Goal: Task Accomplishment & Management: Manage account settings

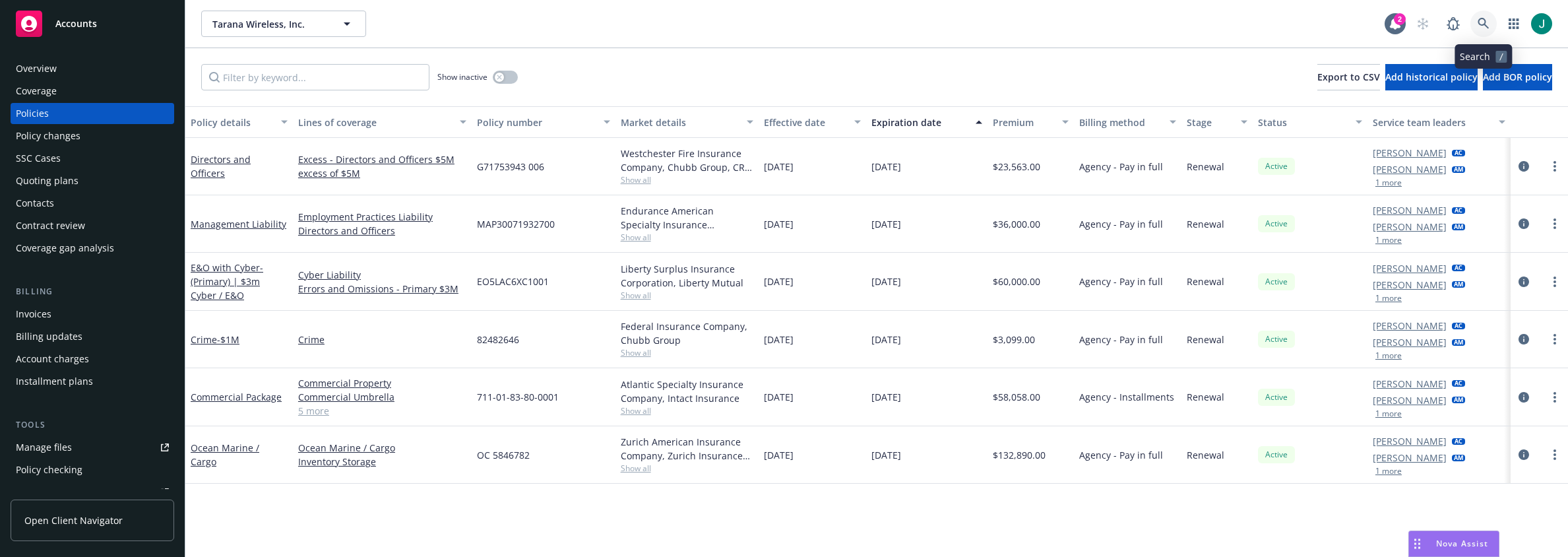
click at [1476, 21] on link at bounding box center [1483, 24] width 27 height 27
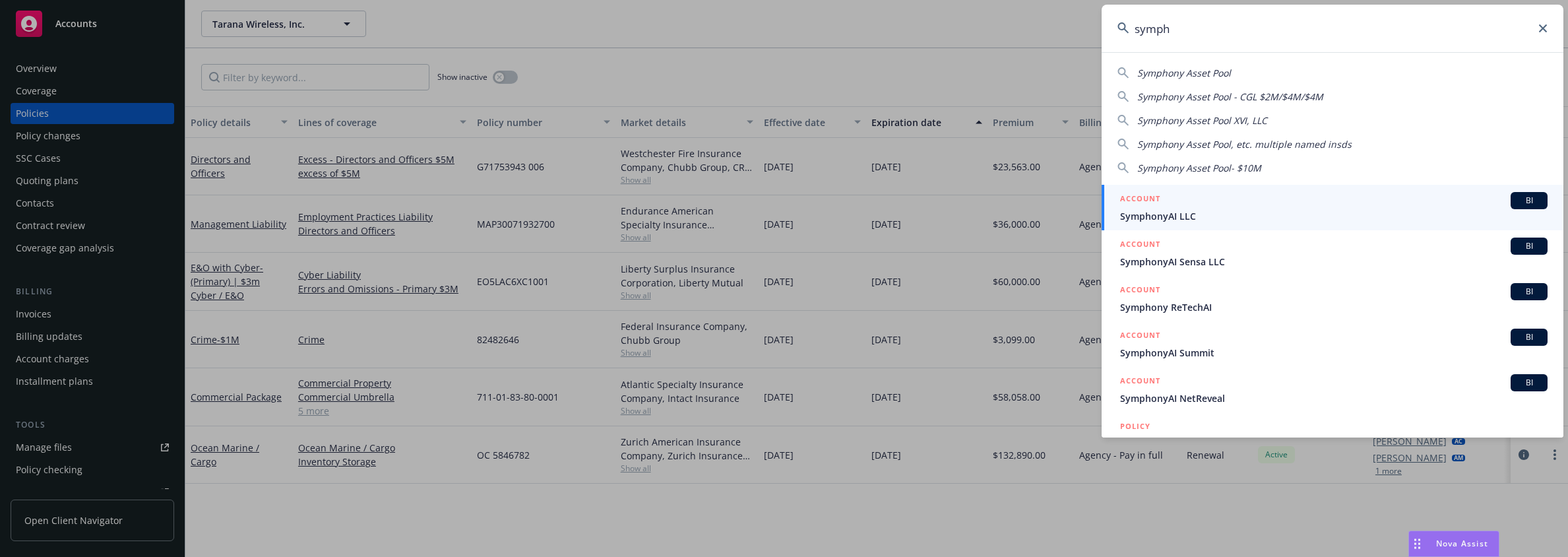
type input "symph"
click at [1186, 217] on span "SymphonyAI LLC" at bounding box center [1334, 215] width 428 height 14
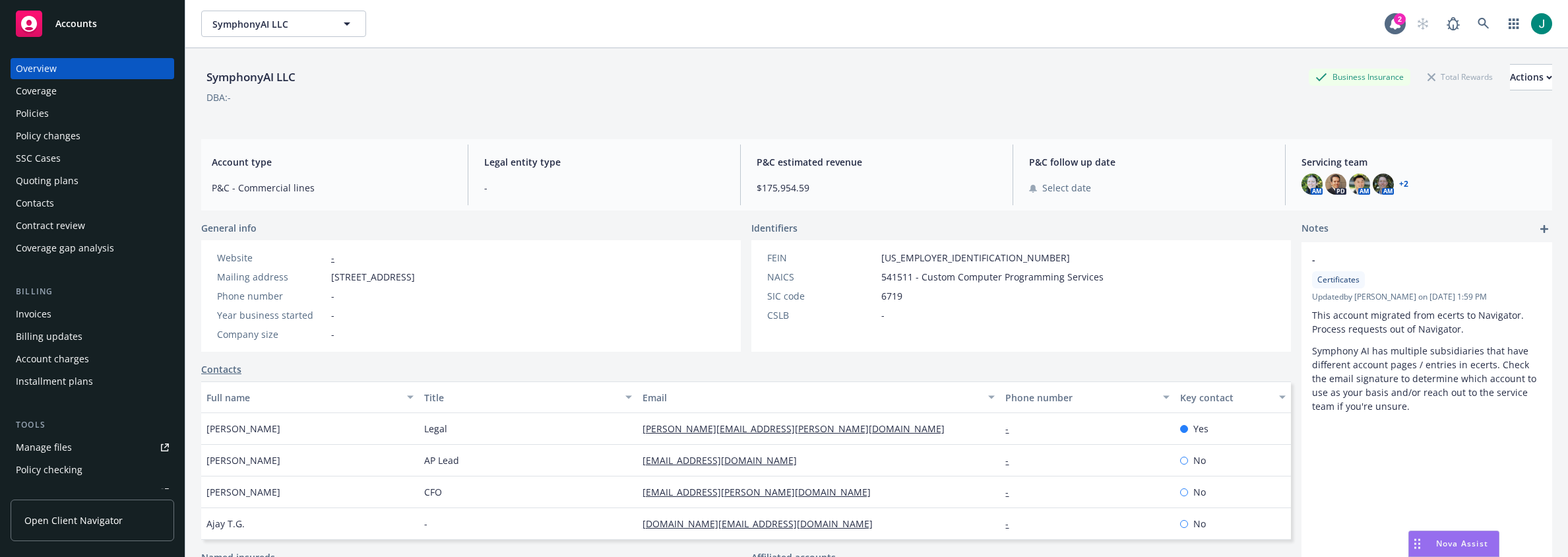
click at [46, 112] on div "Policies" at bounding box center [32, 113] width 33 height 21
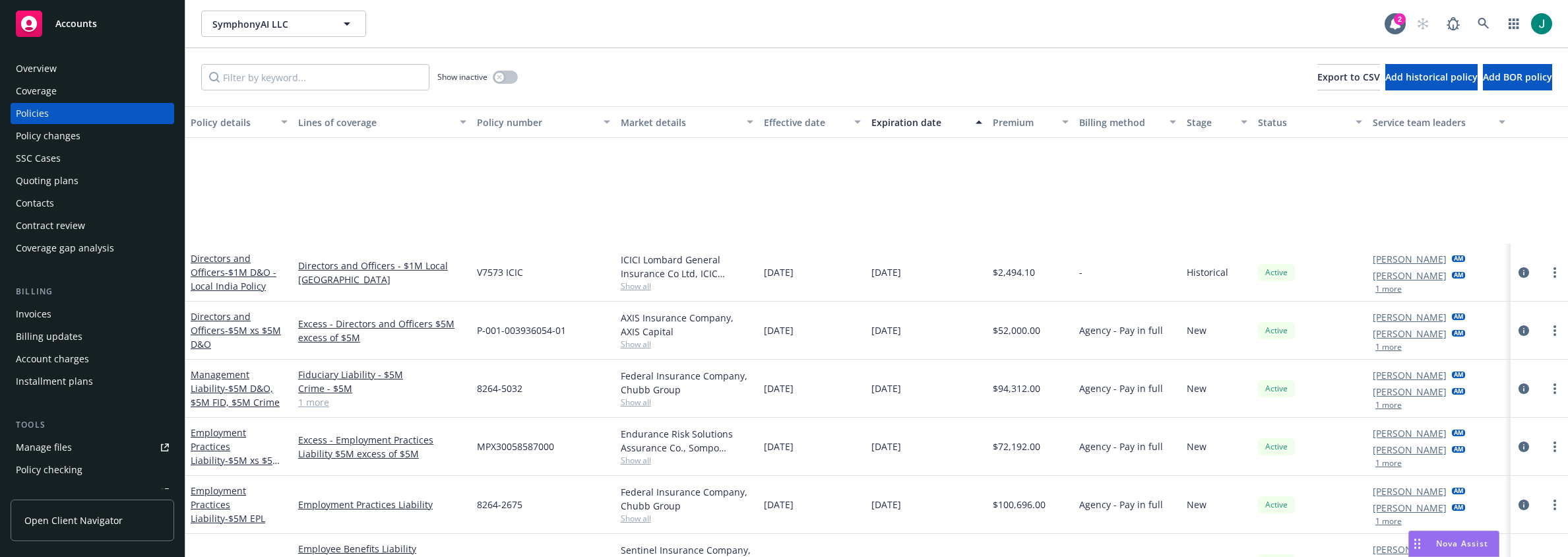
scroll to position [330, 0]
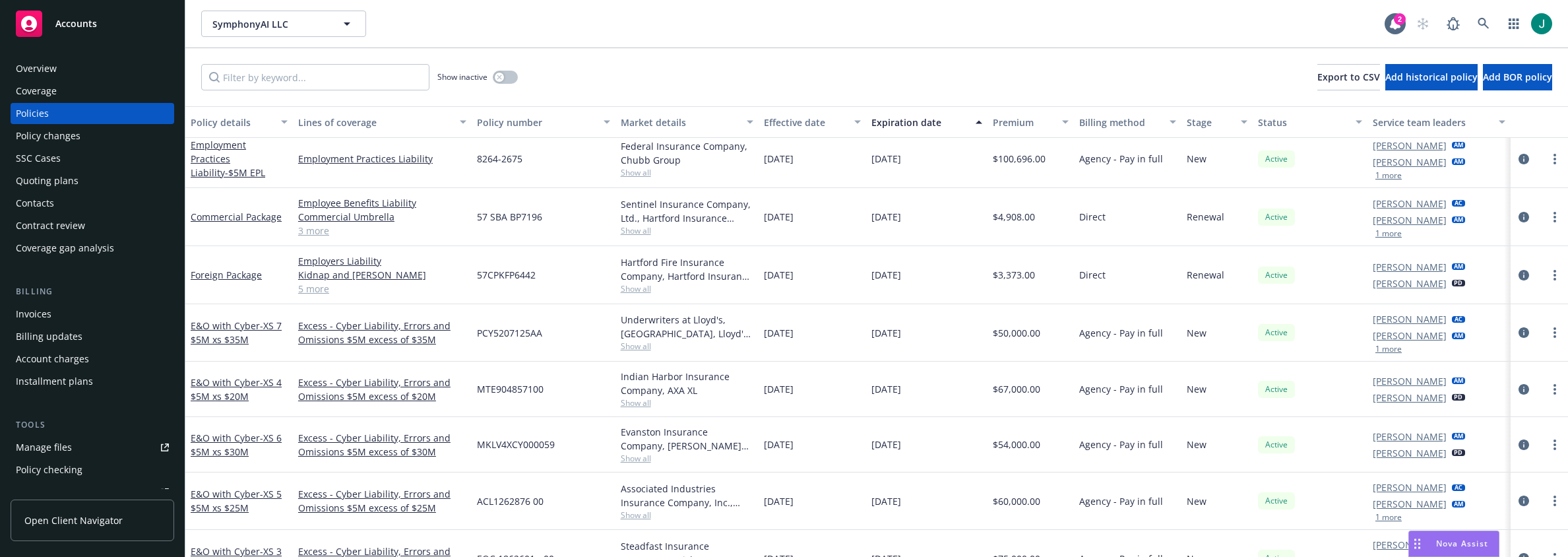
click at [1384, 234] on button "1 more" at bounding box center [1388, 234] width 27 height 8
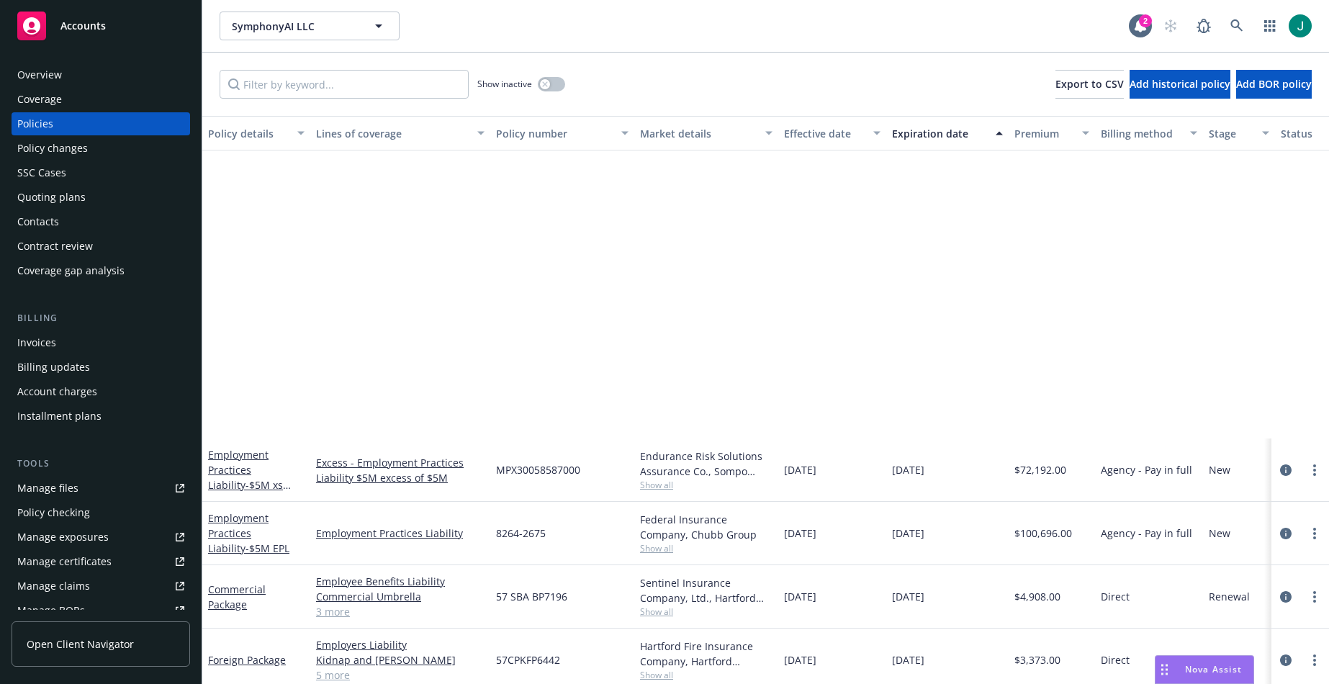
scroll to position [360, 0]
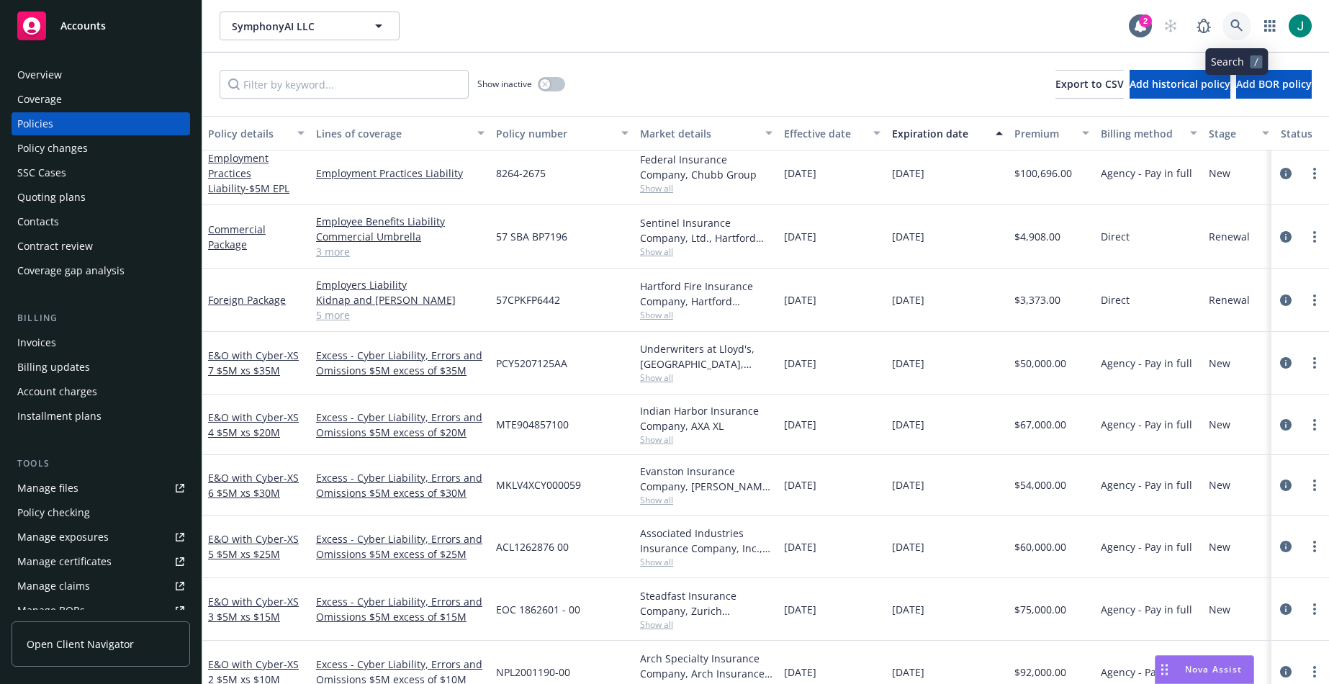
click at [1242, 23] on icon at bounding box center [1237, 25] width 13 height 13
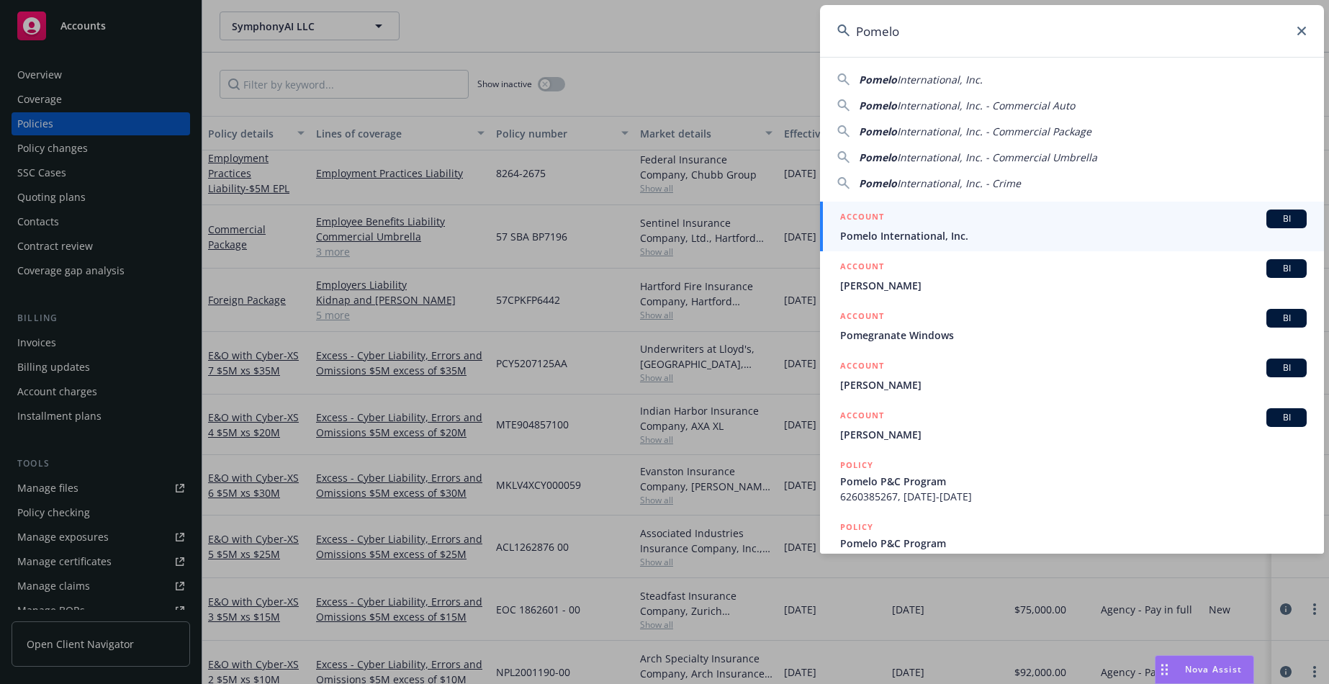
type input "Pomelo"
click at [933, 226] on div "ACCOUNT BI" at bounding box center [1073, 219] width 467 height 19
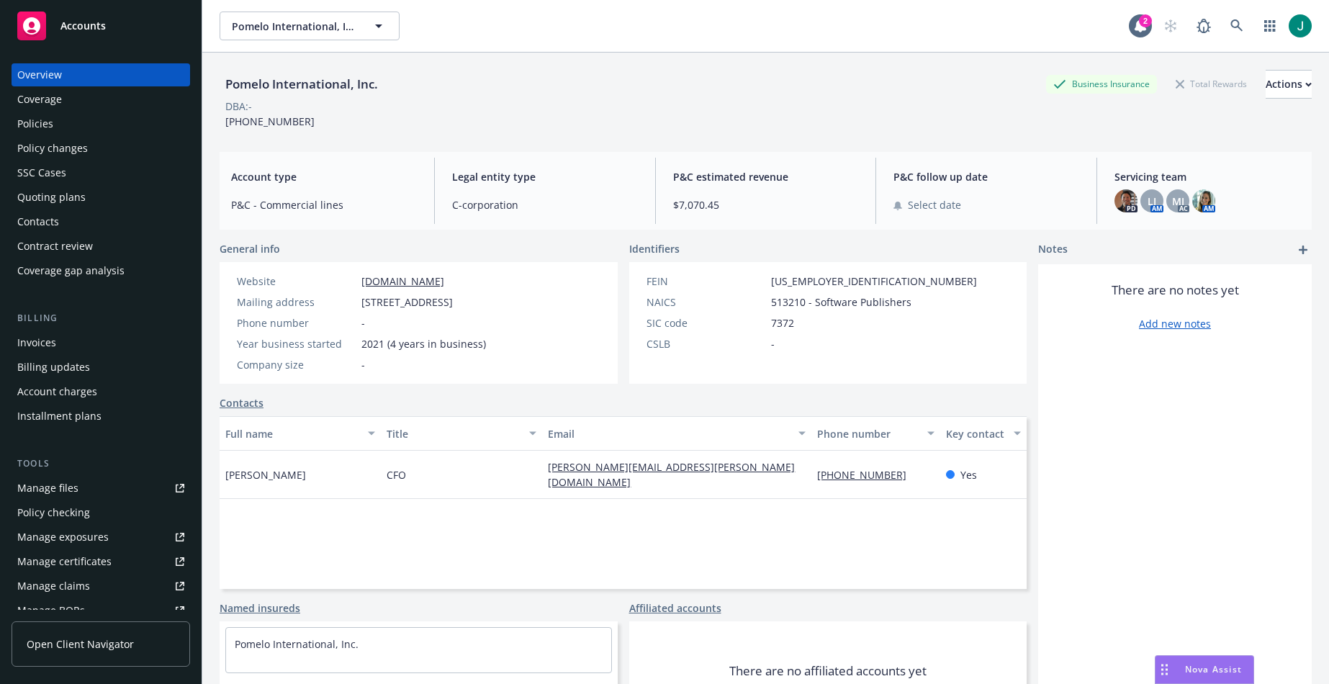
click at [50, 119] on div "Policies" at bounding box center [35, 123] width 36 height 23
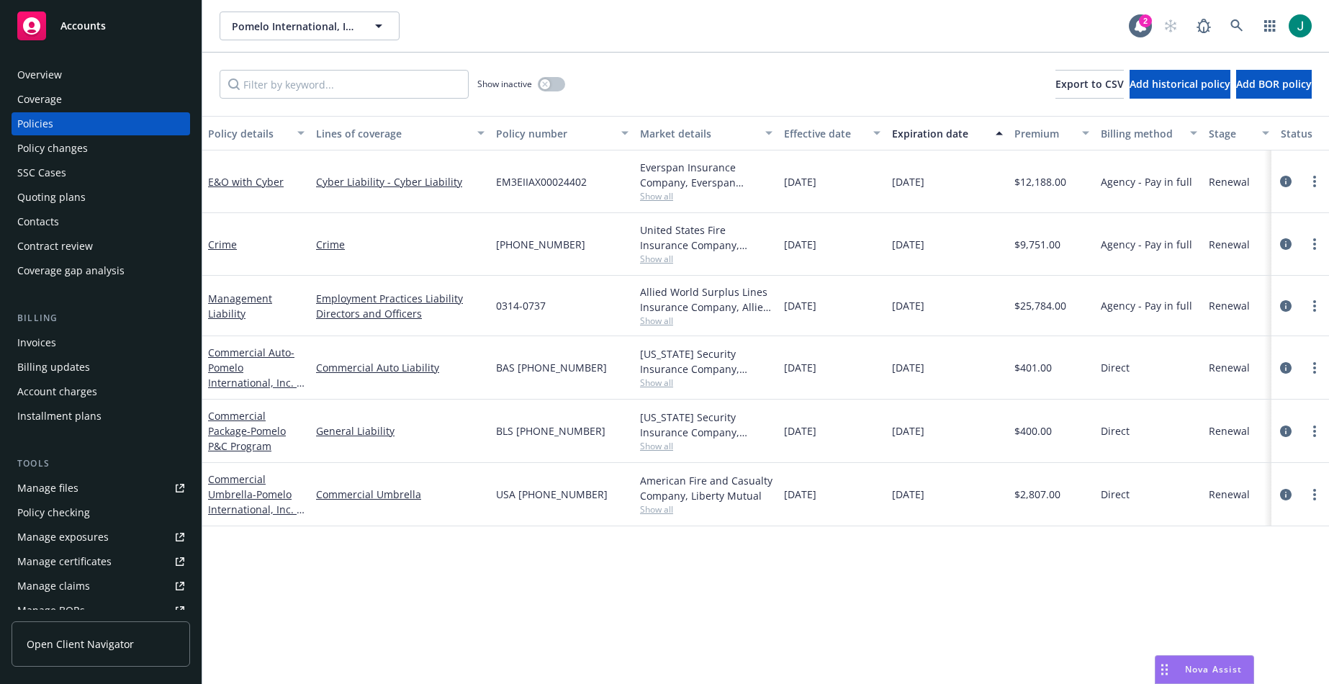
click at [164, 183] on div "SSC Cases" at bounding box center [100, 172] width 167 height 23
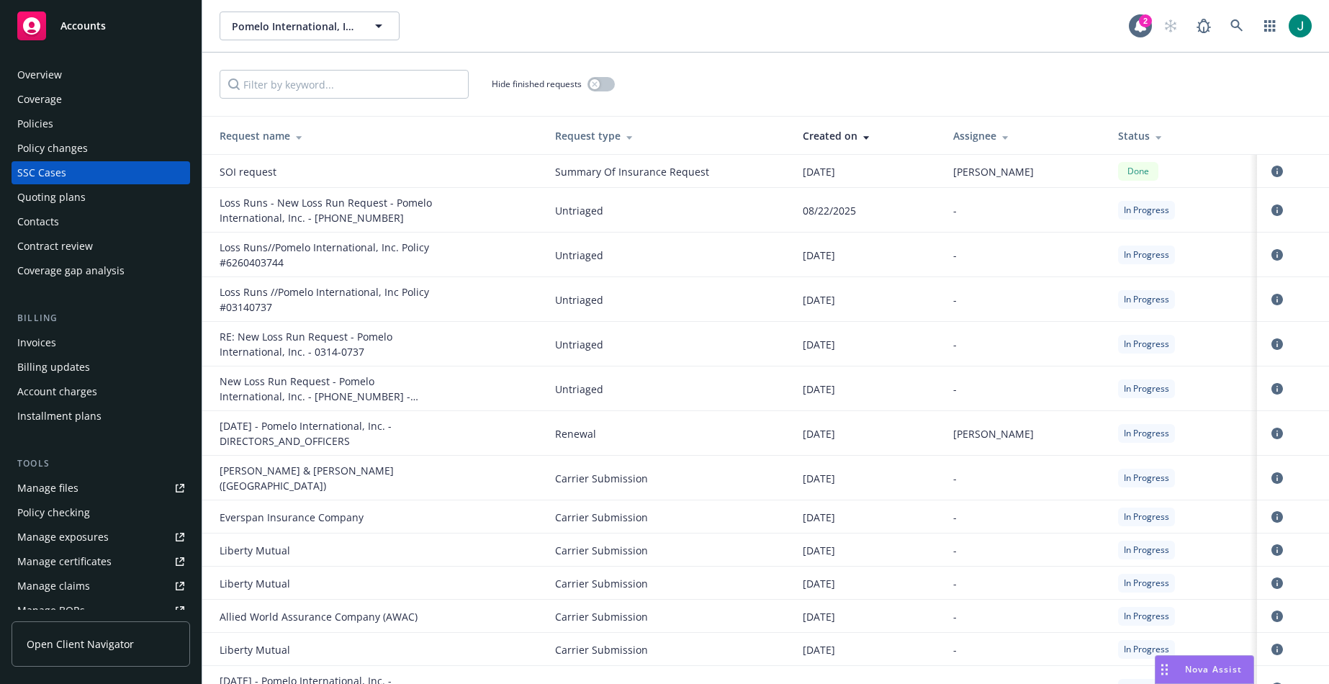
drag, startPoint x: 158, startPoint y: 428, endPoint x: 184, endPoint y: 388, distance: 47.9
click at [158, 428] on div "Overview Coverage Policies Policy changes SSC Cases Quoting plans Contacts Cont…" at bounding box center [101, 488] width 179 height 850
